Goal: Transaction & Acquisition: Purchase product/service

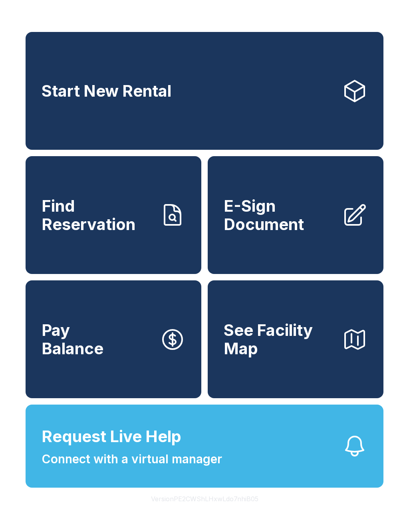
click at [217, 9] on div "Start New Rental Find Reservation E-Sign Document Pay Balance See Facility Map …" at bounding box center [204, 263] width 409 height 526
click at [383, 67] on link "Start New Rental" at bounding box center [205, 91] width 358 height 118
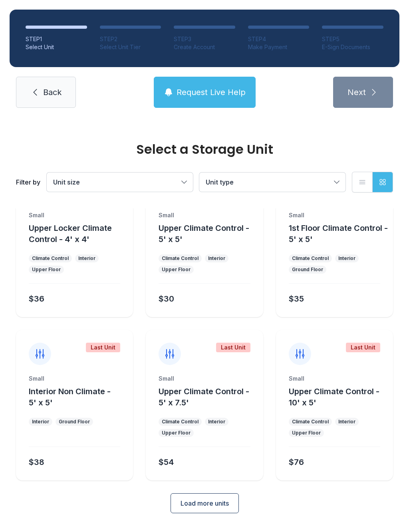
scroll to position [43, 0]
click at [227, 506] on span "Load more units" at bounding box center [205, 504] width 48 height 10
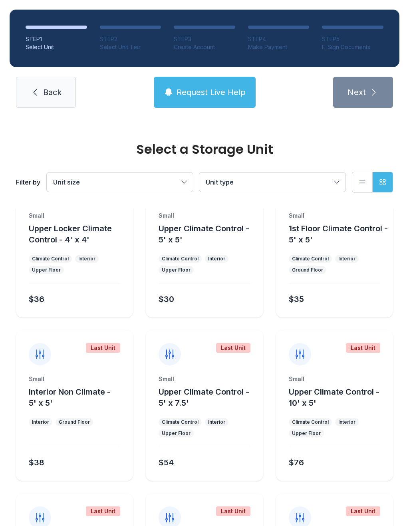
click at [222, 509] on div "Last Unit" at bounding box center [233, 512] width 34 height 10
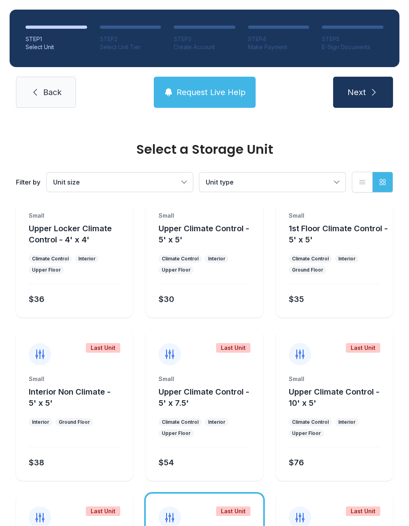
click at [167, 519] on icon at bounding box center [170, 517] width 8 height 9
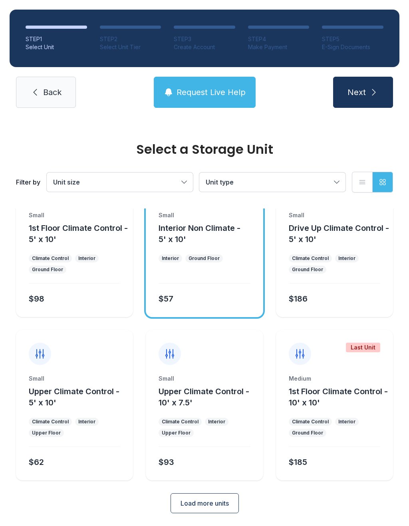
scroll to position [370, 0]
click at [218, 504] on span "Load more units" at bounding box center [205, 504] width 48 height 10
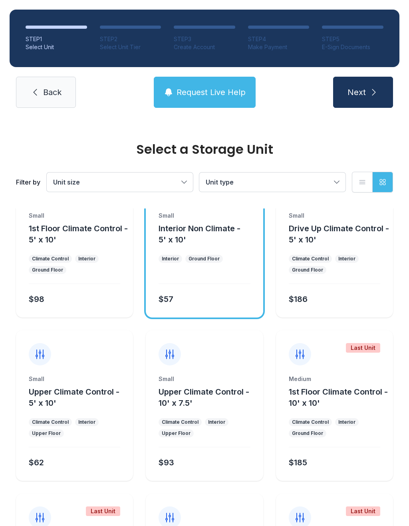
click at [159, 525] on div at bounding box center [204, 511] width 117 height 35
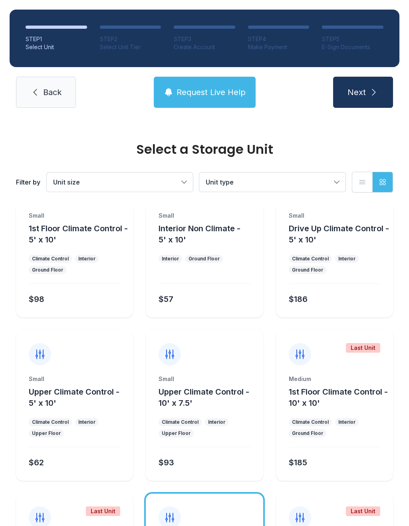
click at [103, 508] on div "Last Unit" at bounding box center [103, 512] width 34 height 10
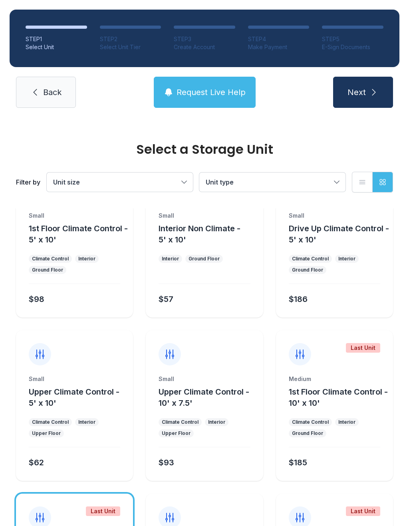
click at [103, 507] on div "Last Unit" at bounding box center [103, 512] width 34 height 10
click at [108, 509] on div "Last Unit" at bounding box center [103, 512] width 34 height 10
click at [354, 513] on div "Last Unit" at bounding box center [363, 512] width 34 height 10
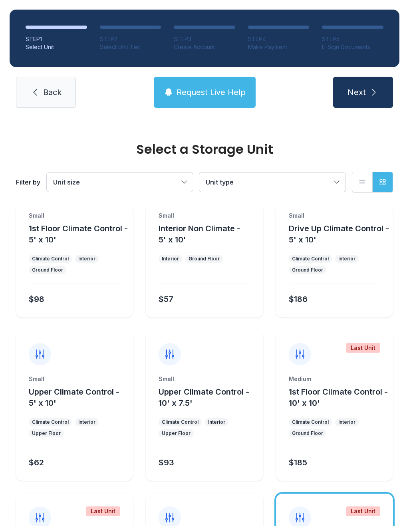
click at [306, 357] on icon at bounding box center [300, 354] width 13 height 13
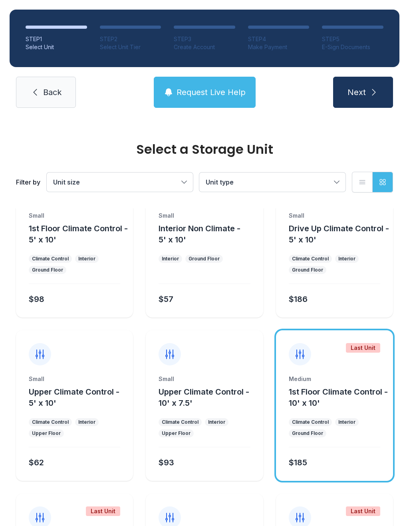
click at [296, 358] on icon at bounding box center [300, 354] width 8 height 9
click at [171, 88] on icon "button" at bounding box center [169, 93] width 10 height 10
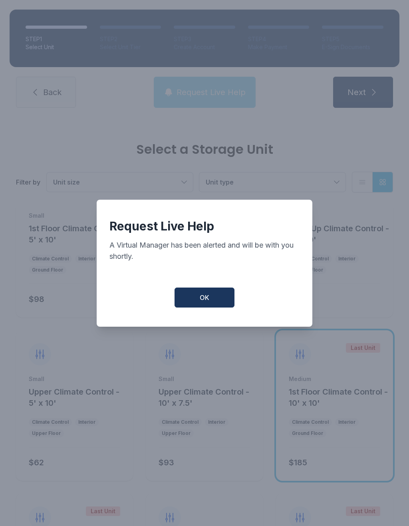
click at [171, 88] on div "Request Live Help A Virtual Manager has been alerted and will be with you short…" at bounding box center [204, 263] width 409 height 526
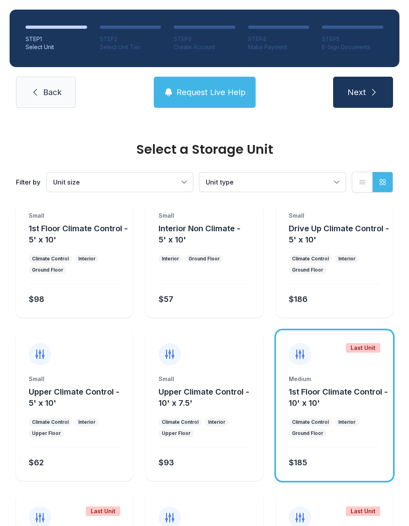
click at [179, 523] on div at bounding box center [170, 518] width 22 height 22
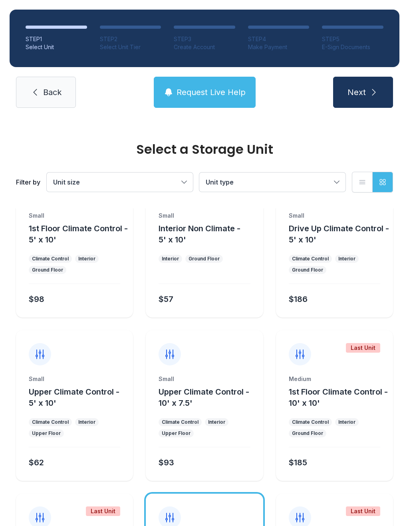
click at [203, 513] on div at bounding box center [204, 511] width 117 height 35
click at [184, 518] on div at bounding box center [204, 511] width 117 height 35
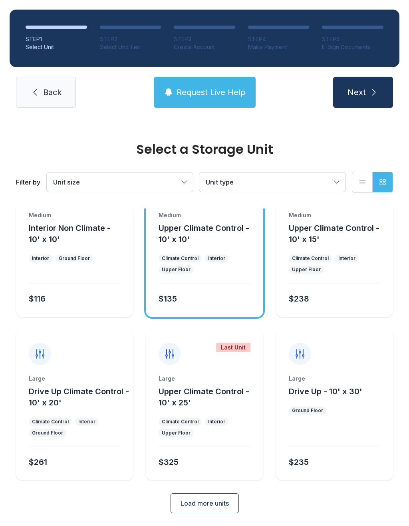
scroll to position [697, 0]
click at [209, 508] on span "Load more units" at bounding box center [205, 504] width 48 height 10
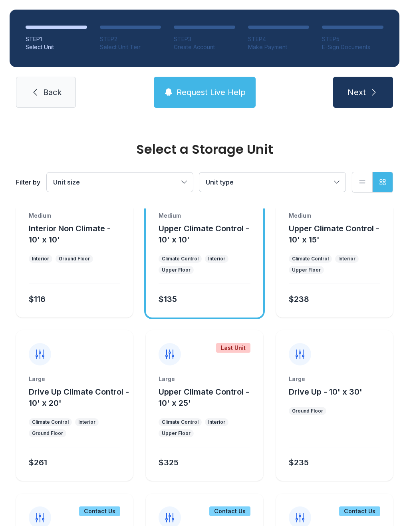
click at [227, 515] on div "Contact Us" at bounding box center [229, 512] width 41 height 10
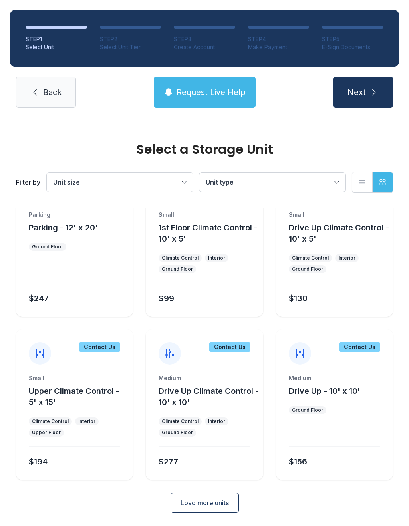
scroll to position [1024, 0]
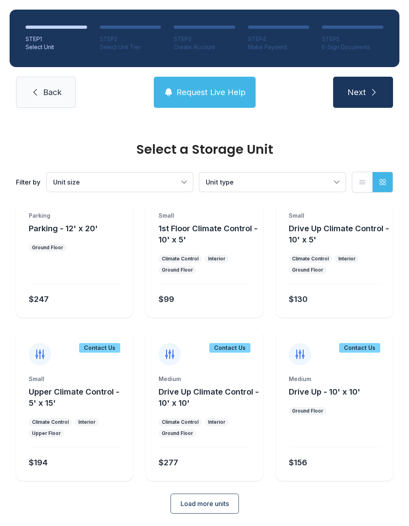
click at [214, 508] on span "Load more units" at bounding box center [205, 504] width 48 height 10
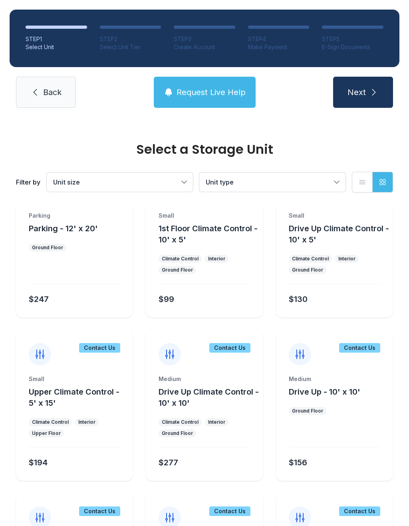
click at [169, 465] on div "$277" at bounding box center [169, 462] width 20 height 11
click at [171, 468] on div "Medium Drive Up Climate Control - 10' x 10' Climate Control Interior Ground Flo…" at bounding box center [204, 428] width 117 height 106
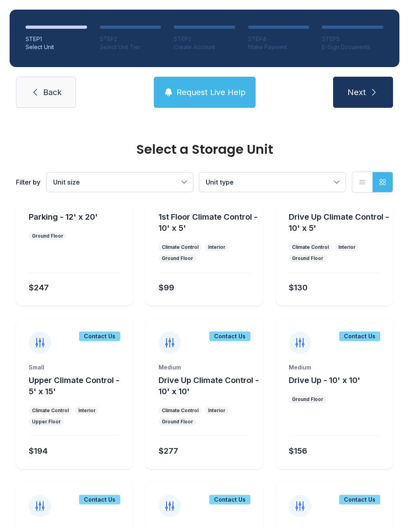
scroll to position [1040, 0]
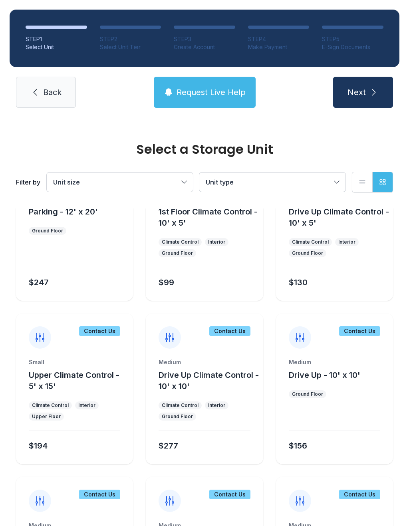
click at [173, 415] on div "Ground Floor" at bounding box center [177, 417] width 31 height 6
click at [169, 420] on div "Ground Floor" at bounding box center [178, 417] width 38 height 8
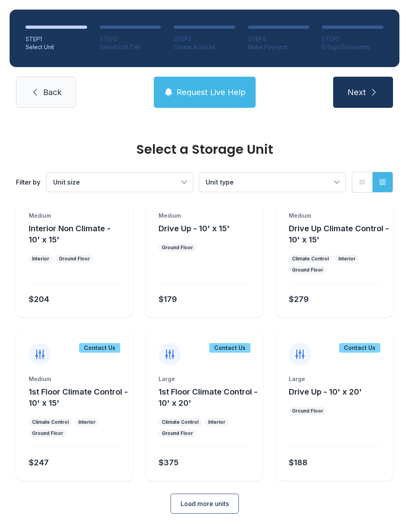
click at [211, 509] on button "Load more units" at bounding box center [205, 504] width 68 height 20
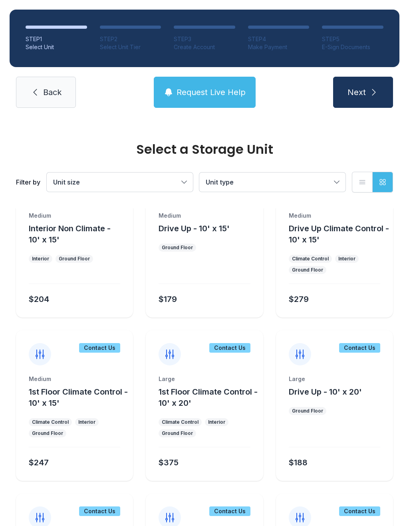
click at [211, 509] on div "Contact Us" at bounding box center [229, 512] width 41 height 10
